Goal: Task Accomplishment & Management: Manage account settings

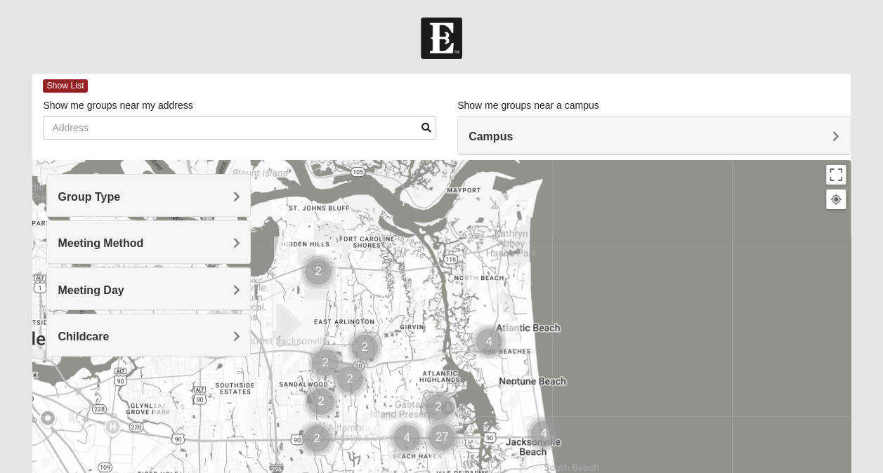
click at [436, 27] on img at bounding box center [441, 38] width 41 height 41
click at [438, 49] on img at bounding box center [441, 38] width 41 height 41
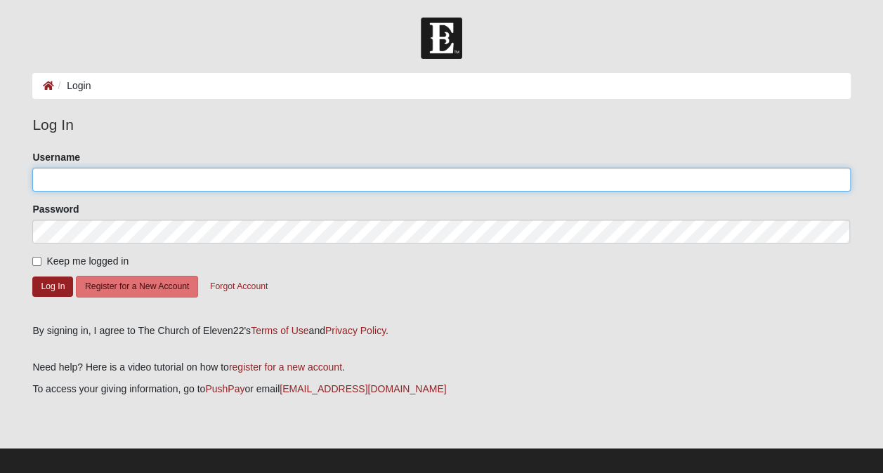
click at [70, 175] on input "Username" at bounding box center [440, 180] width 817 height 24
type input "kacuyler"
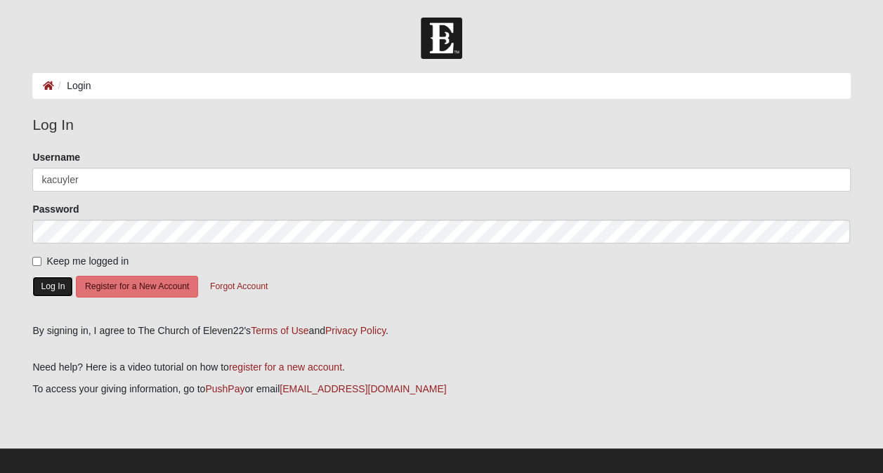
click at [49, 284] on button "Log In" at bounding box center [52, 287] width 41 height 20
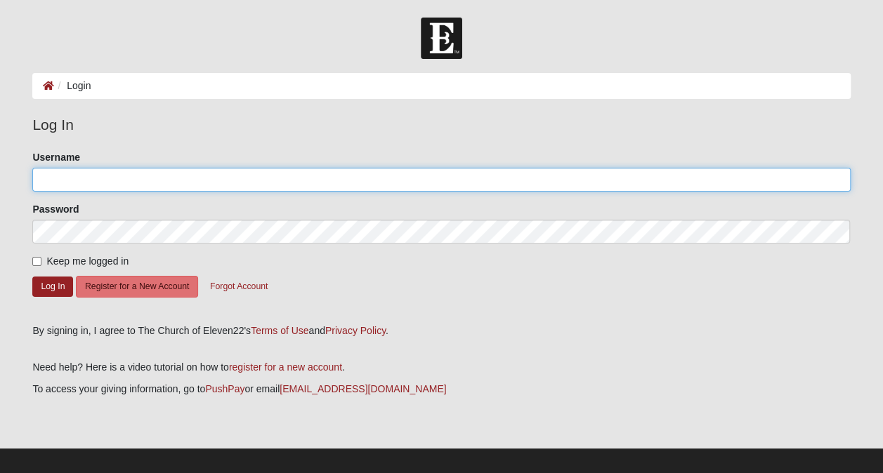
click at [58, 177] on input "Username" at bounding box center [440, 180] width 817 height 24
type input "kacuyler"
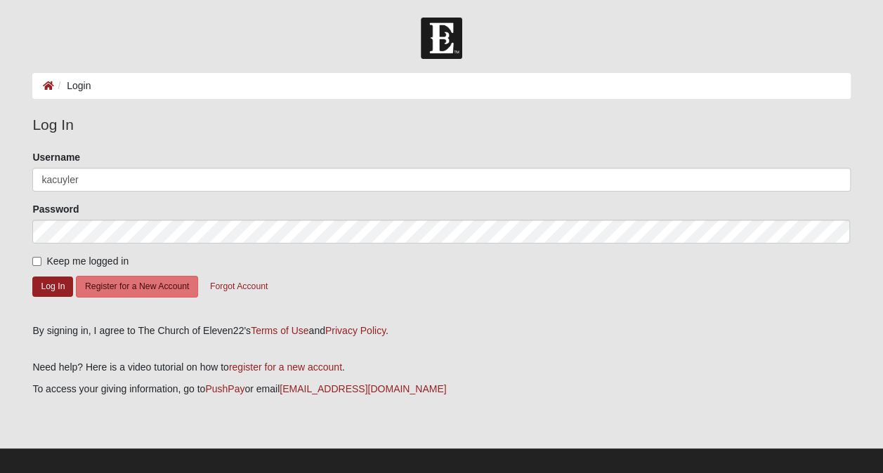
click at [517, 326] on div "By signing in, I agree to The Church of Eleven22's Terms of Use and Privacy Pol…" at bounding box center [440, 331] width 817 height 15
click at [48, 287] on button "Log In" at bounding box center [52, 287] width 41 height 20
